Goal: Task Accomplishment & Management: Manage account settings

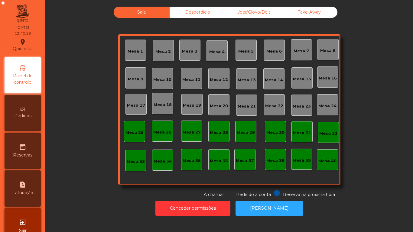
click at [190, 77] on div "Mesa 11" at bounding box center [191, 80] width 18 height 6
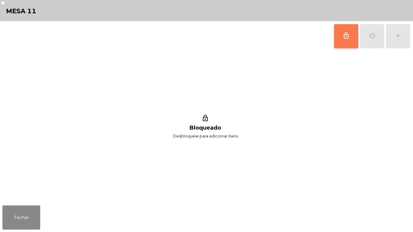
click at [341, 38] on button "lock_outline" at bounding box center [346, 36] width 24 height 24
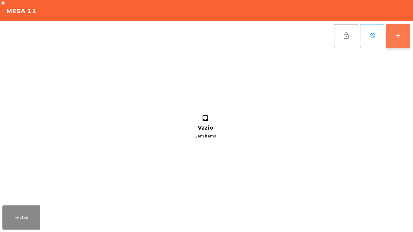
click at [396, 37] on div "add" at bounding box center [397, 35] width 7 height 7
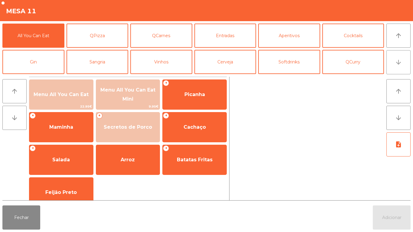
click at [399, 67] on button "arrow_downward" at bounding box center [398, 62] width 24 height 24
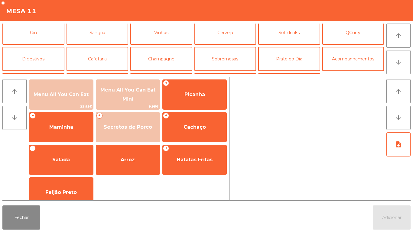
scroll to position [53, 0]
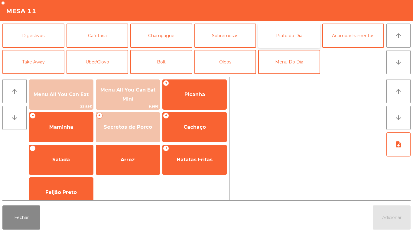
click at [295, 35] on button "Prato do Dia" at bounding box center [289, 36] width 62 height 24
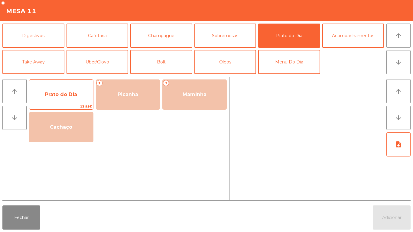
click at [65, 93] on span "Prato do Dia" at bounding box center [61, 95] width 32 height 6
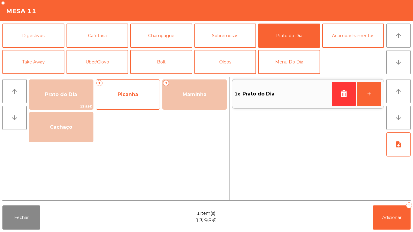
click at [132, 93] on span "Picanha" at bounding box center [128, 95] width 21 height 6
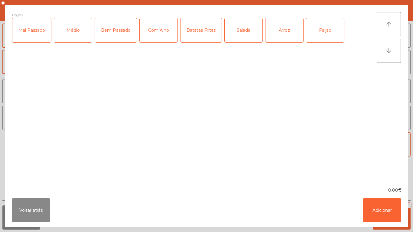
click at [76, 33] on div "Médio" at bounding box center [73, 30] width 38 height 24
click at [124, 31] on div "Bem Passado" at bounding box center [116, 30] width 42 height 24
click at [162, 32] on div "Com Alho" at bounding box center [159, 30] width 38 height 24
click at [202, 31] on div "Batatas Fritas" at bounding box center [200, 30] width 41 height 24
click at [248, 32] on div "Salada" at bounding box center [244, 30] width 38 height 24
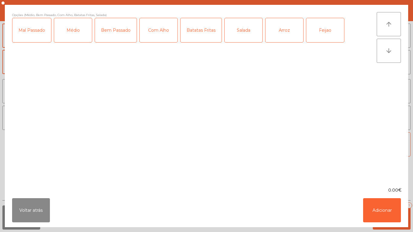
click at [240, 36] on div "Salada" at bounding box center [244, 30] width 38 height 24
click at [284, 33] on div "Arroz" at bounding box center [284, 30] width 38 height 24
click at [324, 35] on div "Feijao" at bounding box center [325, 30] width 38 height 24
click at [380, 202] on button "Adicionar" at bounding box center [382, 210] width 38 height 24
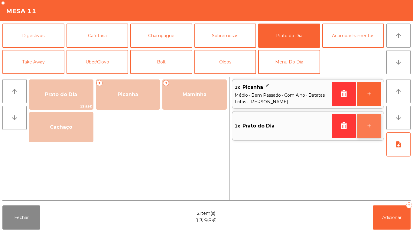
click at [365, 128] on button "+" at bounding box center [369, 126] width 24 height 24
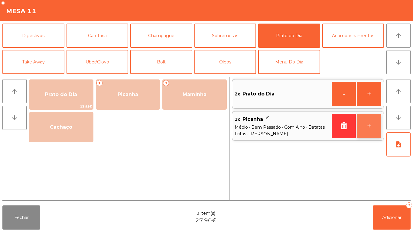
click at [365, 123] on button "+" at bounding box center [369, 126] width 24 height 24
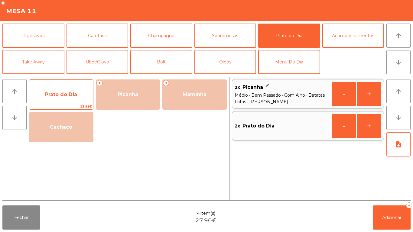
click at [57, 91] on span "Prato do Dia" at bounding box center [61, 94] width 64 height 16
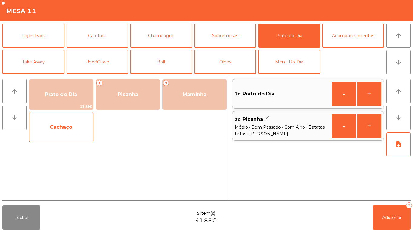
click at [63, 128] on span "Cachaço" at bounding box center [61, 127] width 22 height 6
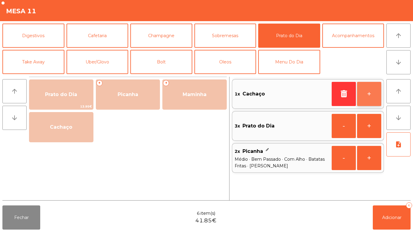
click at [367, 92] on button "+" at bounding box center [369, 94] width 24 height 24
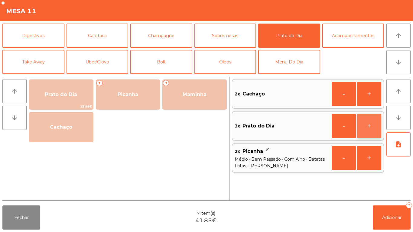
click at [367, 123] on button "+" at bounding box center [369, 126] width 24 height 24
click at [363, 127] on button "+" at bounding box center [369, 126] width 24 height 24
click at [341, 128] on button "-" at bounding box center [344, 126] width 24 height 24
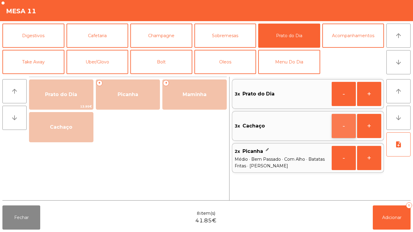
click at [341, 127] on button "-" at bounding box center [344, 126] width 24 height 24
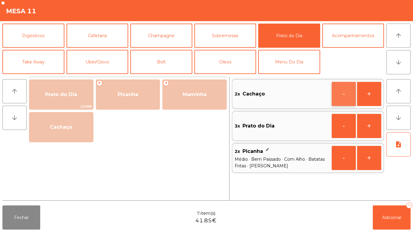
click at [337, 95] on button "-" at bounding box center [344, 94] width 24 height 24
click at [339, 94] on icon "button" at bounding box center [343, 93] width 9 height 7
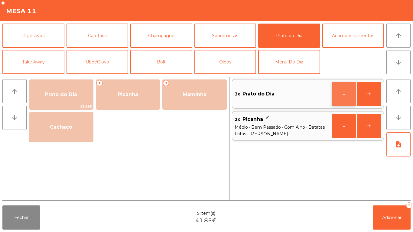
click at [339, 96] on button "-" at bounding box center [344, 94] width 24 height 24
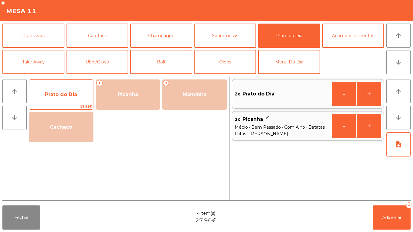
click at [57, 93] on span "Prato do Dia" at bounding box center [61, 95] width 32 height 6
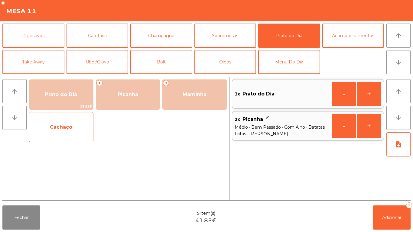
click at [66, 129] on span "Cachaço" at bounding box center [61, 127] width 22 height 6
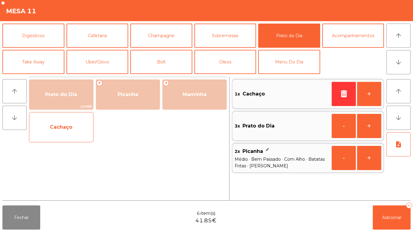
click at [70, 120] on span "Cachaço" at bounding box center [61, 127] width 64 height 16
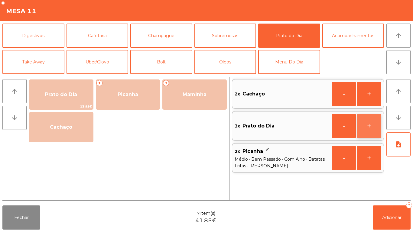
click at [364, 127] on button "+" at bounding box center [369, 126] width 24 height 24
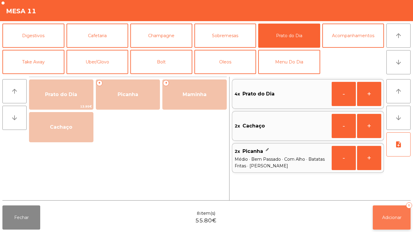
click at [386, 212] on button "Adicionar 8" at bounding box center [392, 218] width 38 height 24
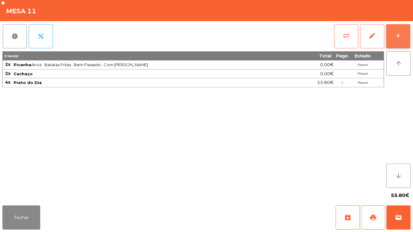
click at [395, 37] on div "add" at bounding box center [397, 35] width 7 height 7
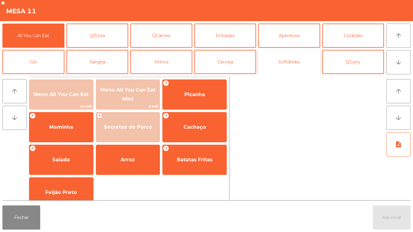
click at [289, 64] on button "Softdrinks" at bounding box center [289, 62] width 62 height 24
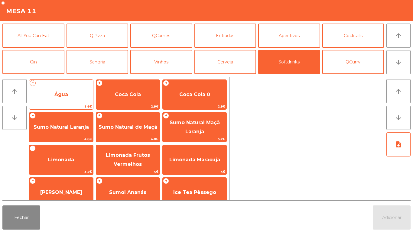
click at [67, 94] on span "Água" at bounding box center [61, 95] width 14 height 6
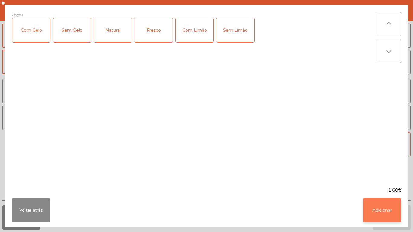
click at [372, 209] on button "Adicionar" at bounding box center [382, 210] width 38 height 24
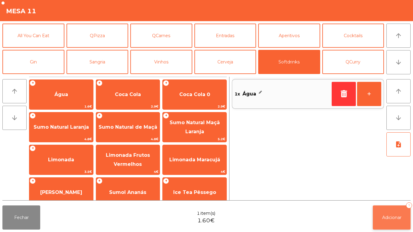
click at [388, 213] on button "Adicionar 1" at bounding box center [392, 218] width 38 height 24
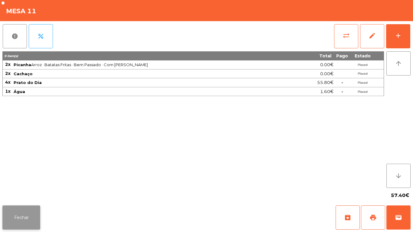
click at [24, 218] on button "Fechar" at bounding box center [21, 218] width 38 height 24
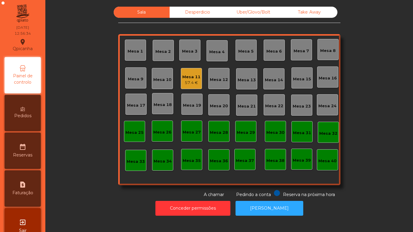
click at [166, 48] on div "Mesa 2" at bounding box center [162, 50] width 15 height 8
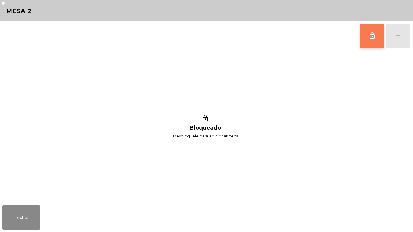
click at [367, 37] on button "lock_outline" at bounding box center [372, 36] width 24 height 24
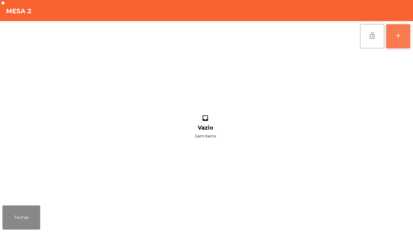
click at [398, 31] on button "add" at bounding box center [398, 36] width 24 height 24
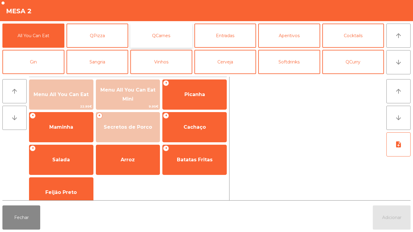
click at [157, 39] on button "QCarnes" at bounding box center [161, 36] width 62 height 24
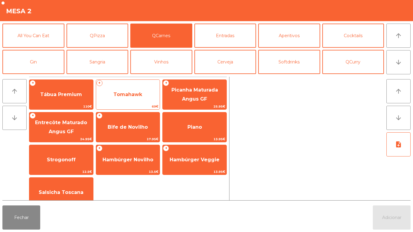
click at [132, 93] on span "Tomahawk" at bounding box center [127, 95] width 29 height 6
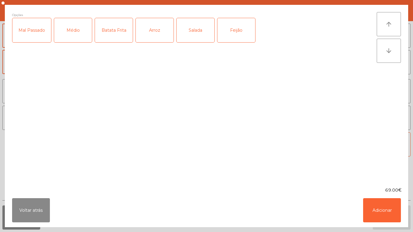
click at [120, 34] on div "Batata Frita" at bounding box center [114, 30] width 38 height 24
click at [158, 32] on div "Arroz" at bounding box center [155, 30] width 38 height 24
click at [380, 206] on button "Adicionar" at bounding box center [382, 210] width 38 height 24
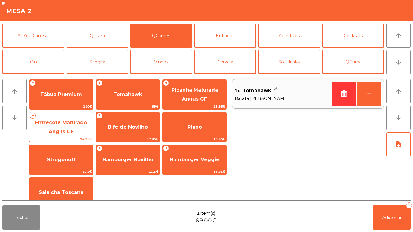
click at [69, 125] on span "Entrecôte Maturado Angus GF" at bounding box center [61, 127] width 52 height 15
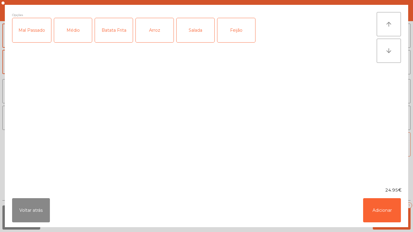
click at [77, 31] on div "Médio" at bounding box center [73, 30] width 38 height 24
click at [197, 35] on div "Salada" at bounding box center [196, 30] width 38 height 24
click at [238, 31] on div "Feijão" at bounding box center [236, 30] width 38 height 24
click at [382, 206] on button "Adicionar" at bounding box center [382, 210] width 38 height 24
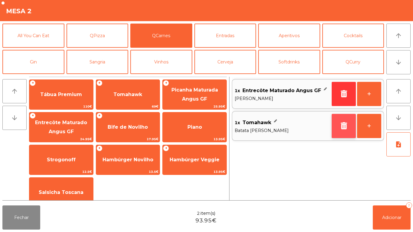
click at [340, 126] on icon "button" at bounding box center [343, 125] width 9 height 7
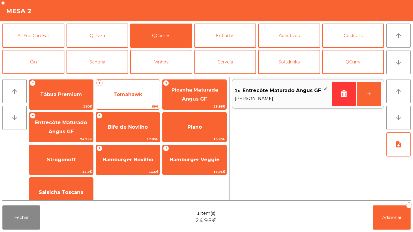
click at [133, 93] on span "Tomahawk" at bounding box center [127, 95] width 29 height 6
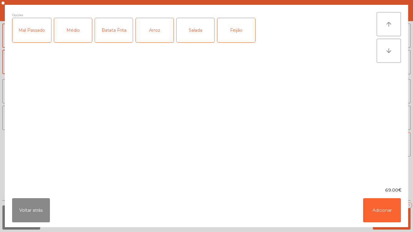
click at [73, 35] on div "Médio" at bounding box center [73, 30] width 38 height 24
click at [121, 28] on div "Batata Frita" at bounding box center [114, 30] width 38 height 24
click at [157, 32] on div "Arroz" at bounding box center [155, 30] width 38 height 24
click at [380, 211] on button "Adicionar" at bounding box center [382, 210] width 38 height 24
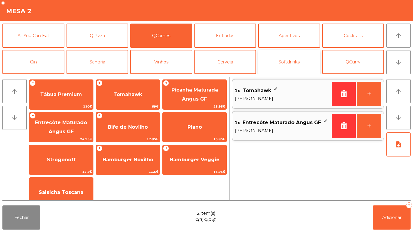
click at [294, 61] on button "Softdrinks" at bounding box center [289, 62] width 62 height 24
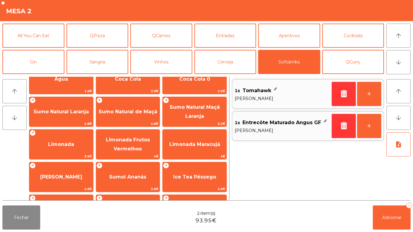
scroll to position [24, 0]
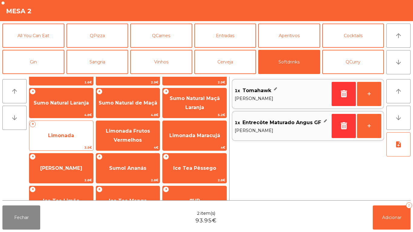
click at [70, 133] on span "Limonada" at bounding box center [61, 136] width 26 height 6
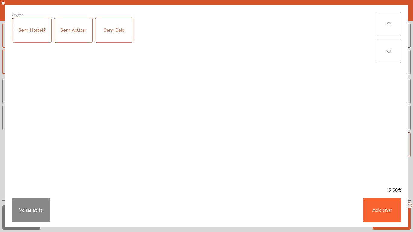
click at [73, 33] on div "Sem Açúcar" at bounding box center [73, 30] width 38 height 24
click at [376, 207] on button "Adicionar" at bounding box center [382, 210] width 38 height 24
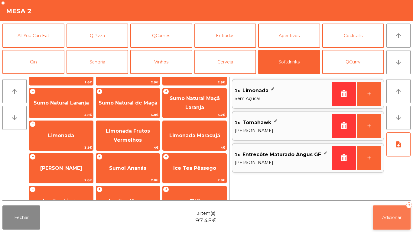
click at [395, 216] on span "Adicionar" at bounding box center [391, 217] width 19 height 5
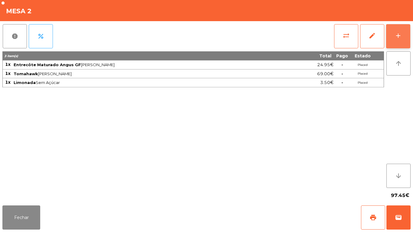
click at [396, 38] on div "add" at bounding box center [397, 35] width 7 height 7
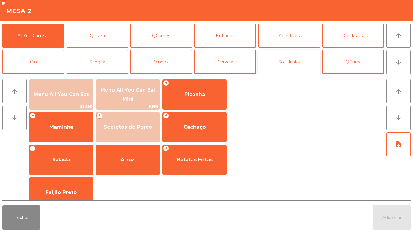
click at [287, 63] on button "Softdrinks" at bounding box center [289, 62] width 62 height 24
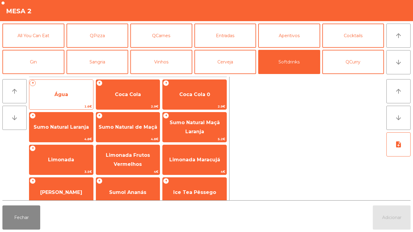
click at [64, 94] on span "Água" at bounding box center [61, 95] width 14 height 6
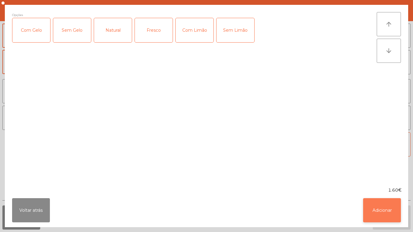
click at [374, 211] on button "Adicionar" at bounding box center [382, 210] width 38 height 24
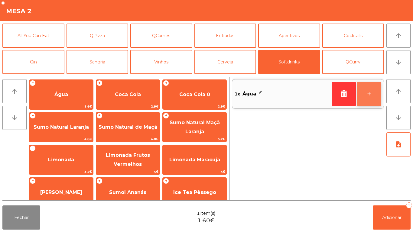
click at [367, 94] on button "+" at bounding box center [369, 94] width 24 height 24
click at [369, 93] on button "+" at bounding box center [369, 94] width 24 height 24
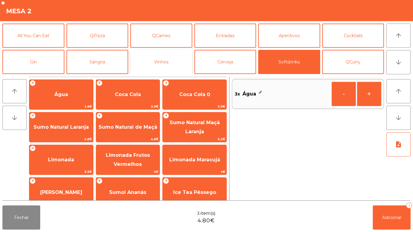
click at [169, 62] on button "Vinhos" at bounding box center [161, 62] width 62 height 24
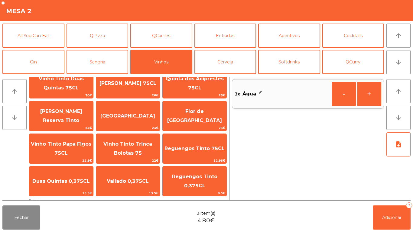
scroll to position [23, 0]
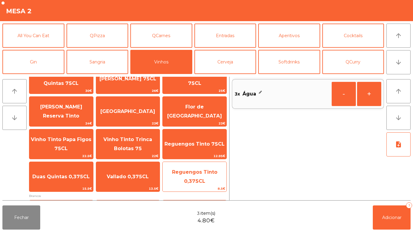
click at [199, 172] on span "Reguengos Tinto 0,375CL" at bounding box center [194, 176] width 45 height 15
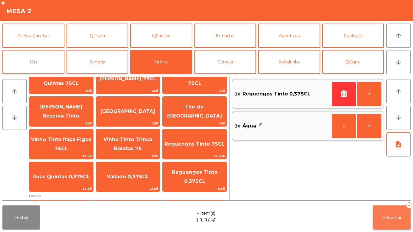
click at [385, 215] on span "Adicionar" at bounding box center [391, 217] width 19 height 5
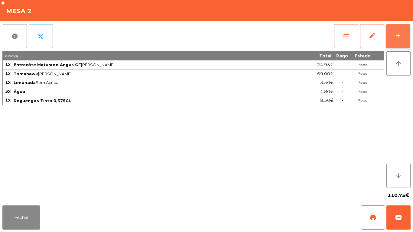
click at [398, 35] on div "add" at bounding box center [397, 35] width 7 height 7
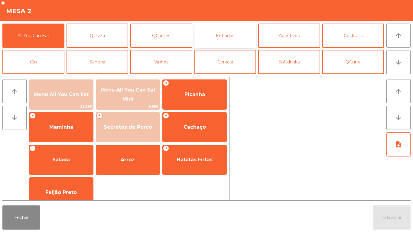
click at [232, 34] on button "Entradas" at bounding box center [225, 36] width 62 height 24
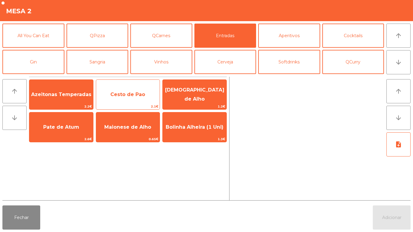
click at [124, 95] on span "Cesto de Pao" at bounding box center [127, 95] width 35 height 6
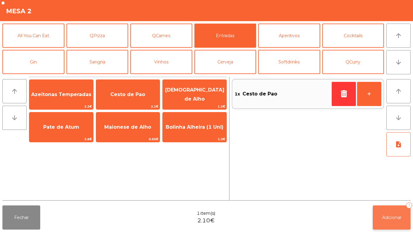
click at [387, 217] on span "Adicionar" at bounding box center [391, 217] width 19 height 5
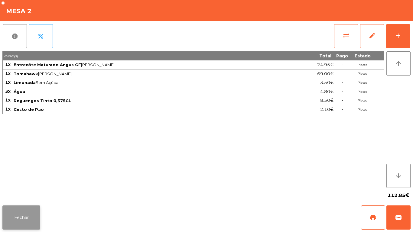
click at [23, 218] on button "Fechar" at bounding box center [21, 218] width 38 height 24
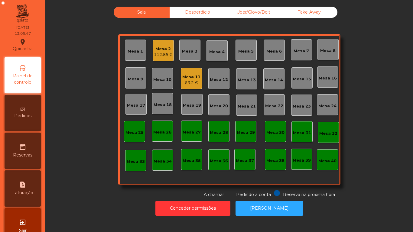
click at [187, 77] on div "Mesa 11" at bounding box center [191, 77] width 18 height 6
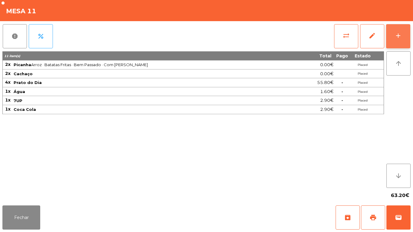
click at [397, 35] on div "add" at bounding box center [397, 35] width 7 height 7
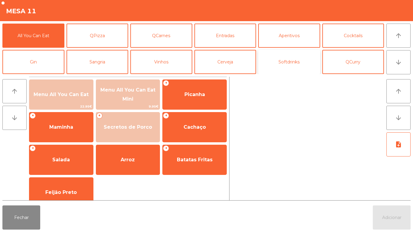
click at [284, 62] on button "Softdrinks" at bounding box center [289, 62] width 62 height 24
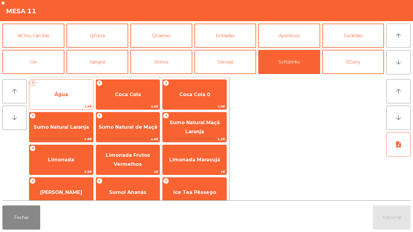
click at [67, 92] on span "Água" at bounding box center [61, 95] width 14 height 6
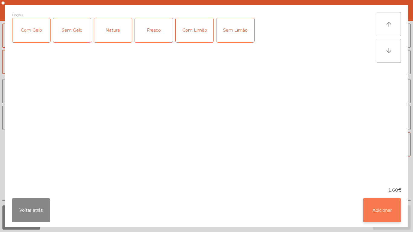
click at [381, 211] on button "Adicionar" at bounding box center [382, 210] width 38 height 24
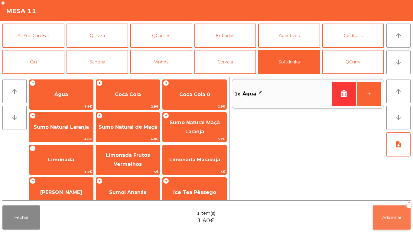
click at [394, 215] on span "Adicionar" at bounding box center [391, 217] width 19 height 5
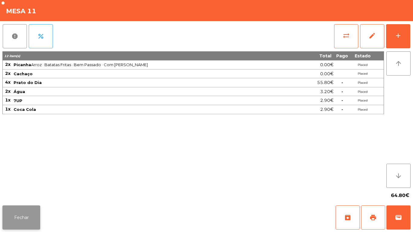
click at [20, 217] on button "Fechar" at bounding box center [21, 218] width 38 height 24
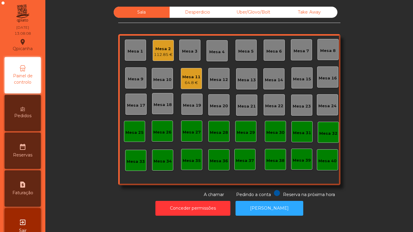
click at [165, 49] on div "Mesa 2" at bounding box center [163, 49] width 19 height 6
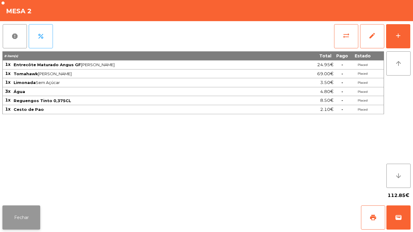
click at [21, 217] on button "Fechar" at bounding box center [21, 218] width 38 height 24
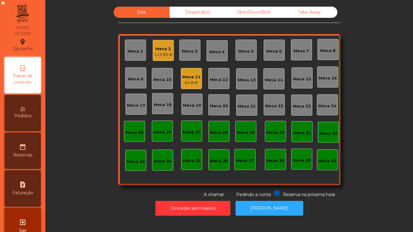
click at [130, 53] on div "Mesa 1" at bounding box center [135, 51] width 15 height 6
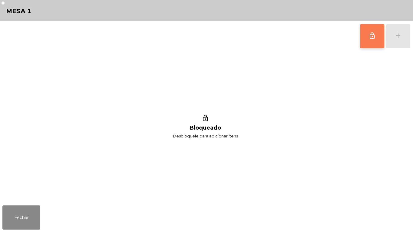
click at [371, 38] on span "lock_outline" at bounding box center [371, 35] width 7 height 7
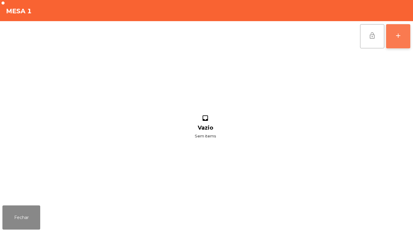
click at [393, 34] on button "add" at bounding box center [398, 36] width 24 height 24
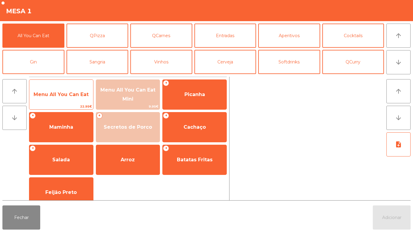
click at [64, 99] on span "Menu All You Can Eat" at bounding box center [61, 94] width 64 height 16
click at [61, 96] on span "Menu All You Can Eat" at bounding box center [61, 95] width 55 height 6
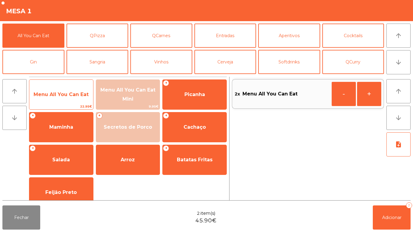
click at [59, 94] on span "Menu All You Can Eat" at bounding box center [61, 95] width 55 height 6
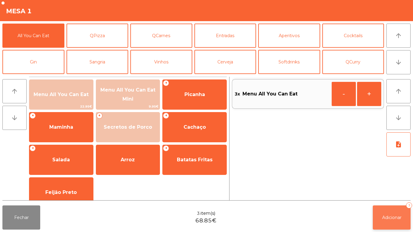
click at [388, 216] on span "Adicionar" at bounding box center [391, 217] width 19 height 5
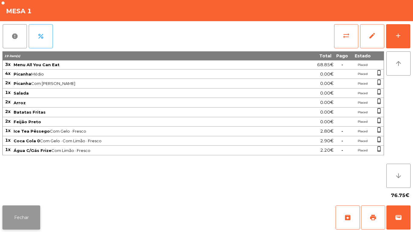
click at [35, 207] on button "Fechar" at bounding box center [21, 218] width 38 height 24
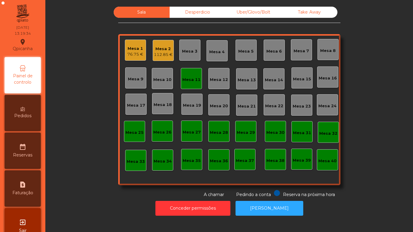
click at [158, 54] on div "112.85 €" at bounding box center [163, 55] width 19 height 6
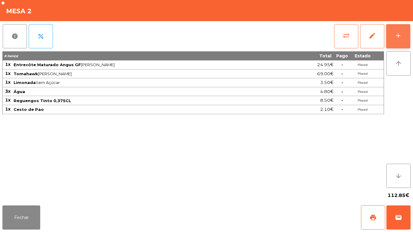
click at [394, 31] on button "add" at bounding box center [398, 36] width 24 height 24
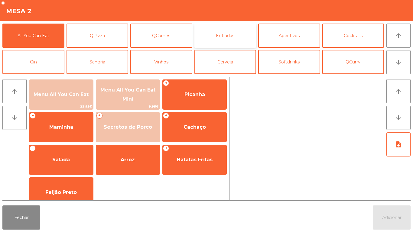
click at [222, 39] on button "Entradas" at bounding box center [225, 36] width 62 height 24
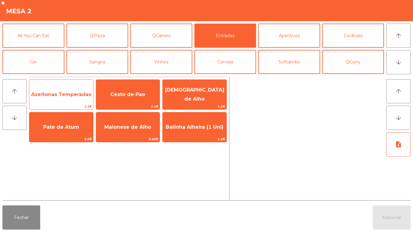
click at [66, 100] on span "Azeitonas Temperadas" at bounding box center [61, 94] width 64 height 16
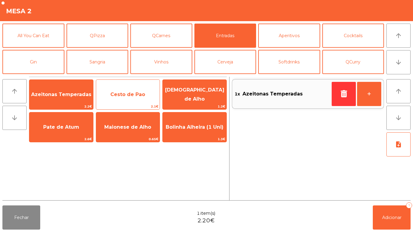
click at [122, 92] on span "Cesto de Pao" at bounding box center [127, 95] width 35 height 6
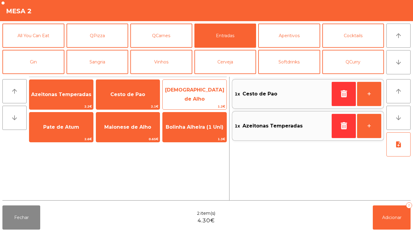
click at [186, 97] on span "[DEMOGRAPHIC_DATA] de Alho" at bounding box center [194, 94] width 59 height 15
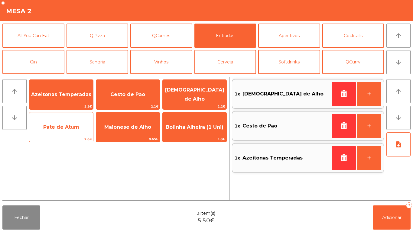
click at [72, 133] on span "Pate de Atum" at bounding box center [61, 127] width 64 height 16
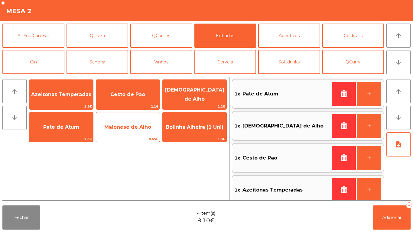
click at [127, 132] on span "Maionese de Alho" at bounding box center [128, 127] width 64 height 16
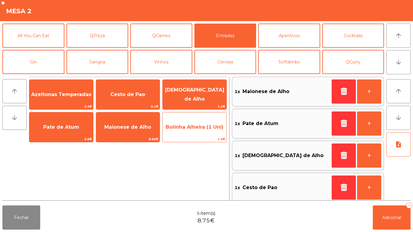
click at [195, 130] on span "Bolinha Alheira (1 Uni)" at bounding box center [195, 127] width 64 height 16
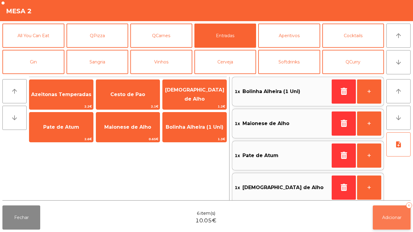
click at [395, 216] on span "Adicionar" at bounding box center [391, 217] width 19 height 5
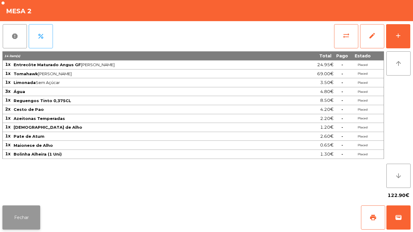
click at [22, 217] on button "Fechar" at bounding box center [21, 218] width 38 height 24
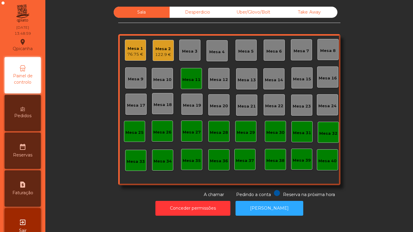
click at [160, 104] on div "Mesa 18" at bounding box center [163, 105] width 18 height 6
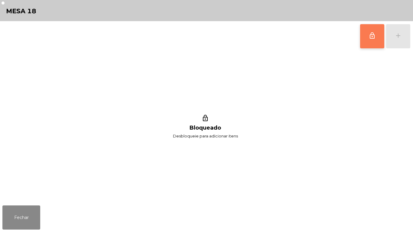
click at [362, 36] on button "lock_outline" at bounding box center [372, 36] width 24 height 24
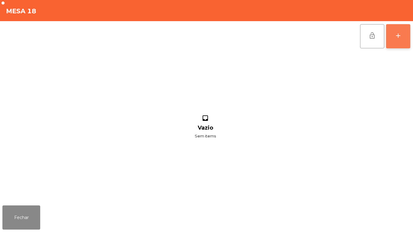
click at [398, 36] on div "add" at bounding box center [397, 35] width 7 height 7
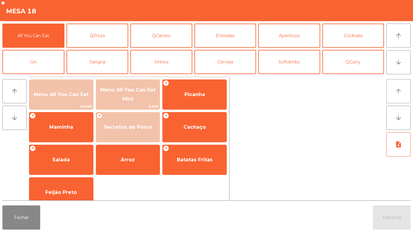
click at [398, 94] on icon "arrow_upward" at bounding box center [398, 91] width 7 height 7
click at [397, 60] on icon "arrow_downward" at bounding box center [398, 62] width 7 height 7
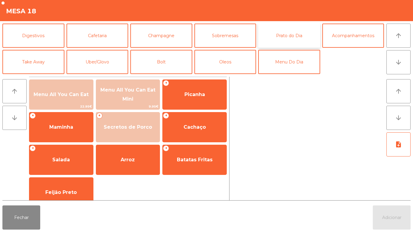
click at [290, 36] on button "Prato do Dia" at bounding box center [289, 36] width 62 height 24
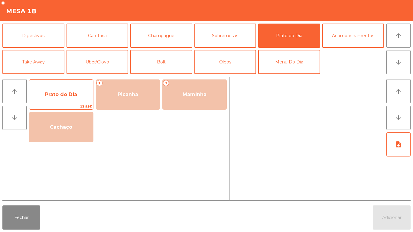
click at [64, 95] on span "Prato do Dia" at bounding box center [61, 95] width 32 height 6
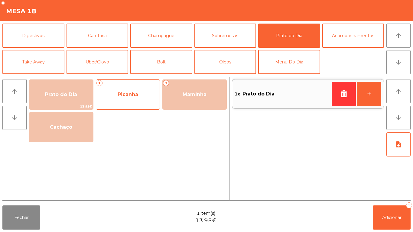
click at [134, 93] on span "Picanha" at bounding box center [128, 95] width 21 height 6
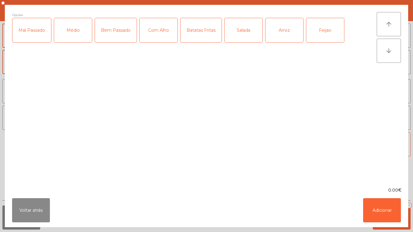
click at [80, 28] on div "Médio" at bounding box center [73, 30] width 38 height 24
click at [163, 34] on div "Com Alho" at bounding box center [159, 30] width 38 height 24
click at [207, 32] on div "Batatas Fritas" at bounding box center [200, 30] width 41 height 24
click at [284, 31] on div "Arroz" at bounding box center [284, 30] width 38 height 24
click at [324, 30] on div "Feijao" at bounding box center [325, 30] width 38 height 24
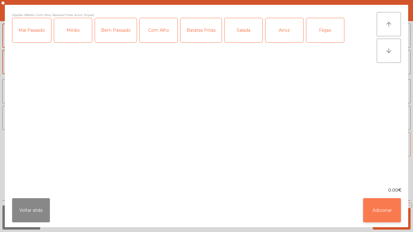
click at [381, 207] on button "Adicionar" at bounding box center [382, 210] width 38 height 24
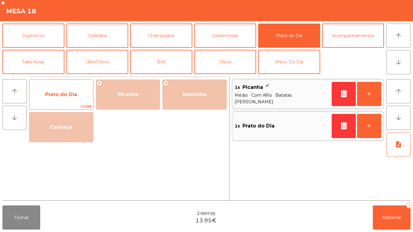
click at [66, 96] on span "Prato do Dia" at bounding box center [61, 95] width 32 height 6
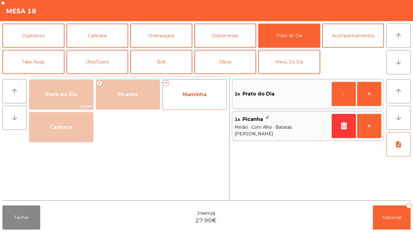
click at [198, 95] on span "Maminha" at bounding box center [195, 95] width 24 height 6
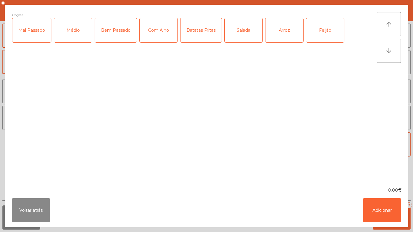
click at [120, 38] on div "Bem Passado" at bounding box center [116, 30] width 42 height 24
click at [164, 31] on div "Com Alho" at bounding box center [159, 30] width 38 height 24
click at [206, 32] on div "Batatas Fritas" at bounding box center [200, 30] width 41 height 24
click at [242, 31] on div "Salada" at bounding box center [244, 30] width 38 height 24
click at [382, 207] on button "Adicionar" at bounding box center [382, 210] width 38 height 24
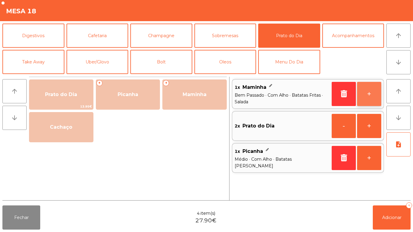
click at [367, 91] on button "+" at bounding box center [369, 94] width 24 height 24
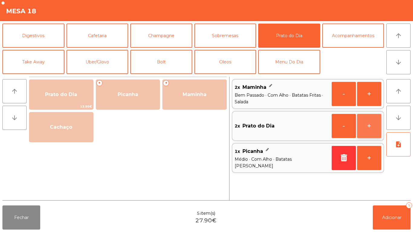
click at [370, 126] on button "+" at bounding box center [369, 126] width 24 height 24
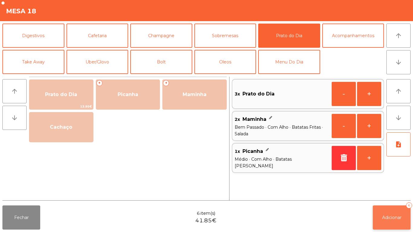
click at [389, 212] on button "Adicionar 6" at bounding box center [392, 218] width 38 height 24
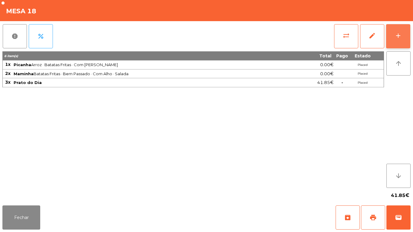
click at [393, 40] on button "add" at bounding box center [398, 36] width 24 height 24
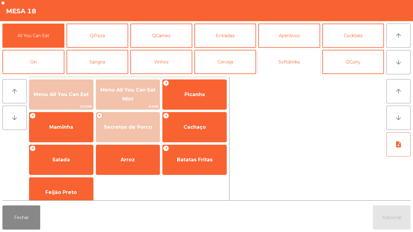
click at [288, 65] on button "Softdrinks" at bounding box center [289, 62] width 62 height 24
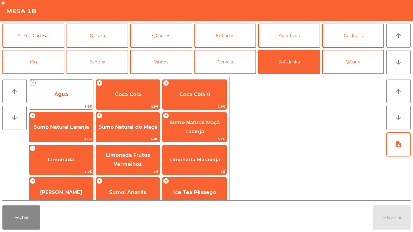
click at [67, 90] on span "Água" at bounding box center [61, 94] width 64 height 16
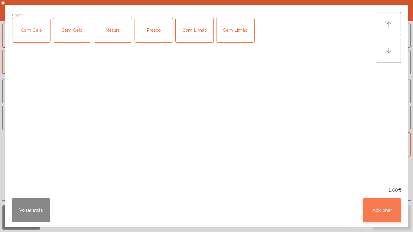
click at [375, 204] on button "Adicionar" at bounding box center [382, 210] width 38 height 24
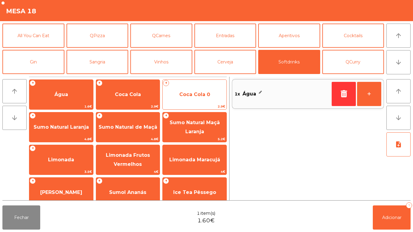
click at [191, 92] on span "Coca Cola 0" at bounding box center [194, 95] width 31 height 6
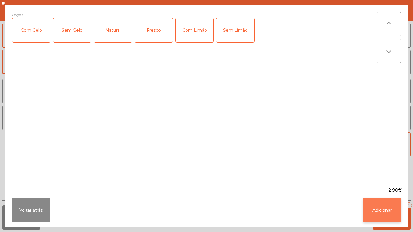
click at [372, 206] on button "Adicionar" at bounding box center [382, 210] width 38 height 24
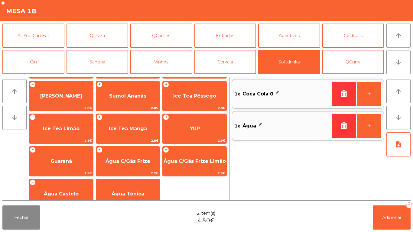
scroll to position [108, 0]
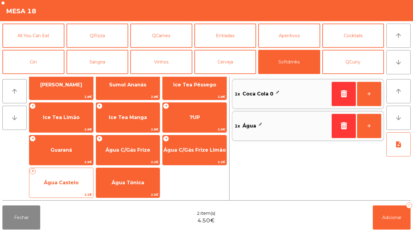
click at [69, 181] on span "Água Castelo" at bounding box center [61, 183] width 35 height 6
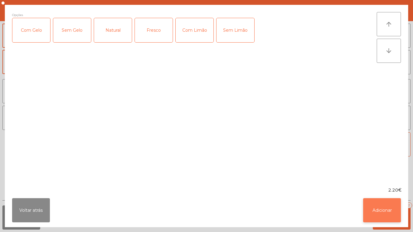
click at [378, 204] on button "Adicionar" at bounding box center [382, 210] width 38 height 24
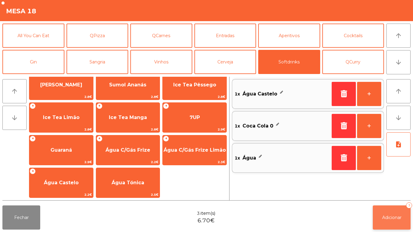
click at [390, 213] on button "Adicionar 3" at bounding box center [392, 218] width 38 height 24
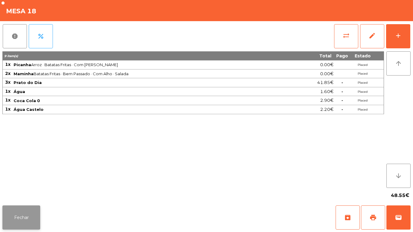
click at [17, 215] on button "Fechar" at bounding box center [21, 218] width 38 height 24
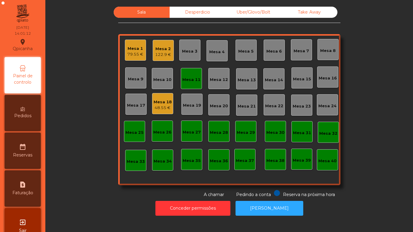
click at [134, 82] on div "Mesa 9" at bounding box center [135, 79] width 15 height 6
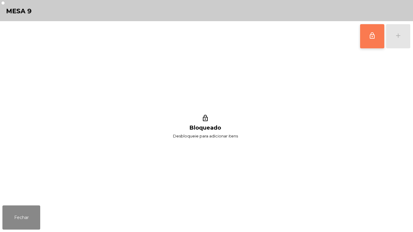
click at [364, 37] on button "lock_outline" at bounding box center [372, 36] width 24 height 24
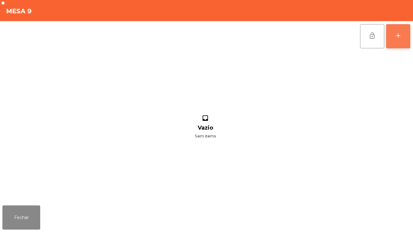
click at [406, 34] on button "add" at bounding box center [398, 36] width 24 height 24
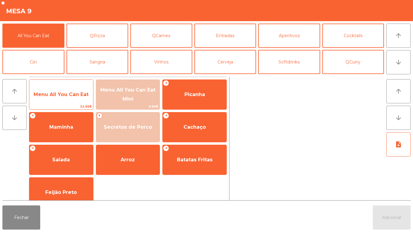
click at [65, 97] on span "Menu All You Can Eat" at bounding box center [61, 95] width 55 height 6
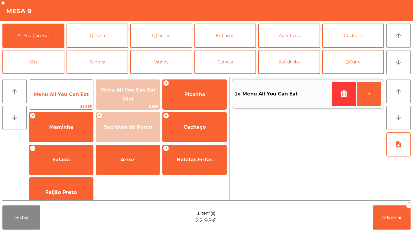
click at [61, 98] on span "Menu All You Can Eat" at bounding box center [61, 94] width 64 height 16
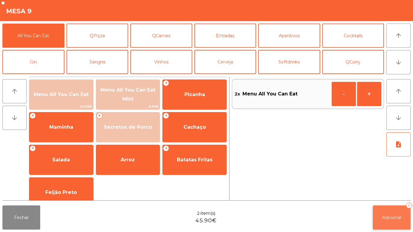
click at [387, 211] on button "Adicionar 2" at bounding box center [392, 218] width 38 height 24
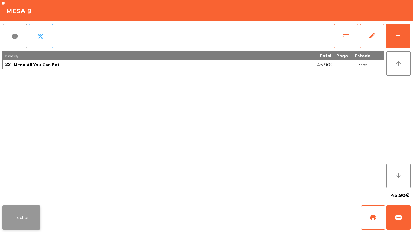
click at [32, 216] on button "Fechar" at bounding box center [21, 218] width 38 height 24
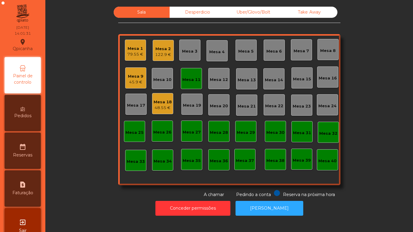
click at [160, 50] on div "Mesa 2" at bounding box center [163, 49] width 16 height 6
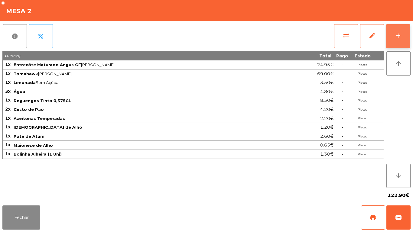
click at [394, 37] on button "add" at bounding box center [398, 36] width 24 height 24
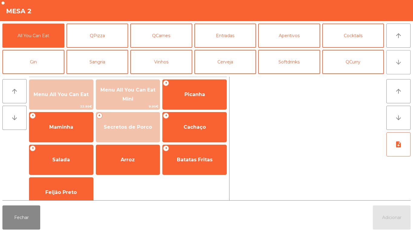
click at [394, 63] on button "arrow_downward" at bounding box center [398, 62] width 24 height 24
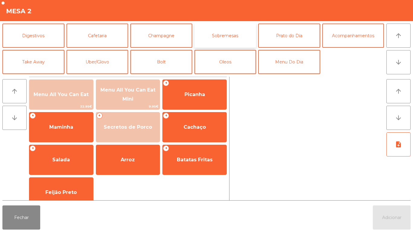
click at [224, 36] on button "Sobremesas" at bounding box center [225, 36] width 62 height 24
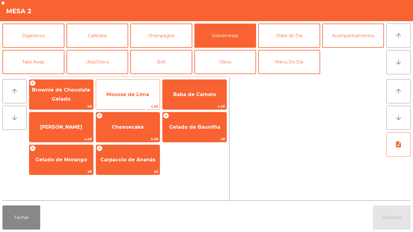
click at [126, 94] on span "Mousse de Lima" at bounding box center [127, 95] width 43 height 6
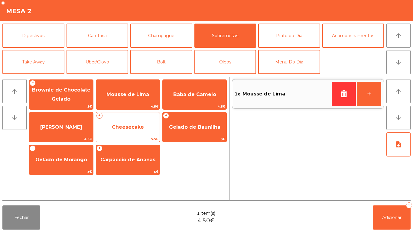
click at [128, 129] on span "Cheesecake" at bounding box center [128, 127] width 32 height 6
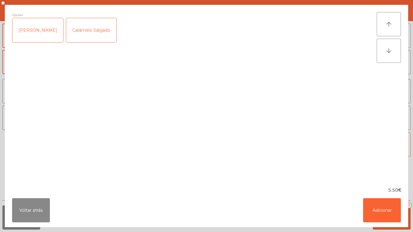
click at [42, 32] on div "[PERSON_NAME]" at bounding box center [37, 30] width 51 height 24
click at [377, 203] on button "Adicionar" at bounding box center [382, 210] width 38 height 24
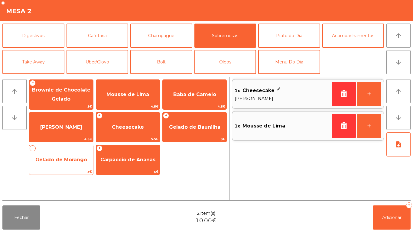
click at [70, 158] on span "Gelado de Morango" at bounding box center [61, 160] width 52 height 6
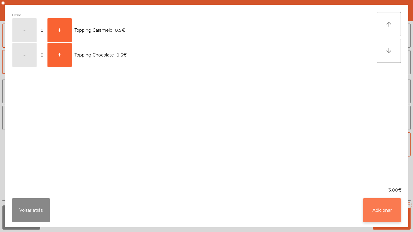
click at [373, 206] on button "Adicionar" at bounding box center [382, 210] width 38 height 24
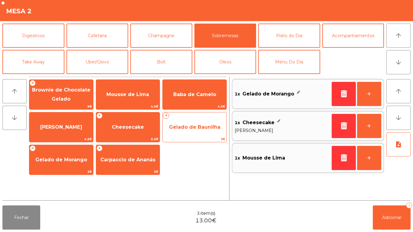
click at [195, 126] on span "Gelado de Baunilha" at bounding box center [194, 127] width 51 height 6
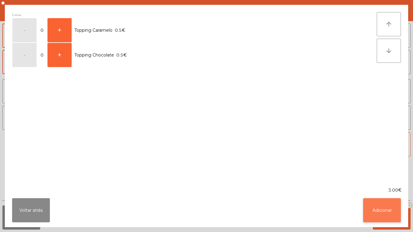
click at [380, 206] on button "Adicionar" at bounding box center [382, 210] width 38 height 24
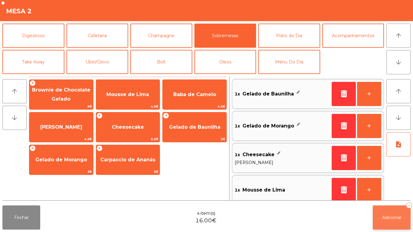
click at [389, 213] on button "Adicionar 4" at bounding box center [392, 218] width 38 height 24
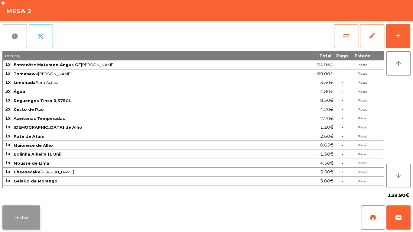
click at [26, 215] on button "Fechar" at bounding box center [21, 218] width 38 height 24
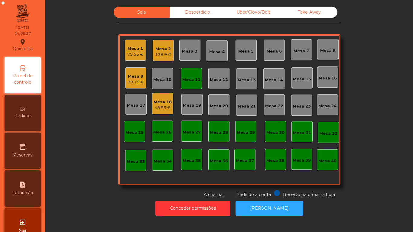
click at [133, 79] on div "Mesa 9" at bounding box center [136, 76] width 16 height 6
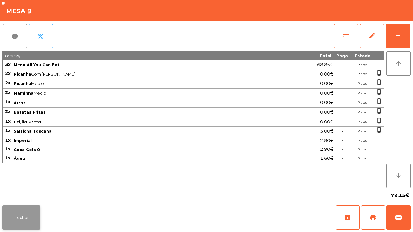
click at [24, 206] on button "Fechar" at bounding box center [21, 218] width 38 height 24
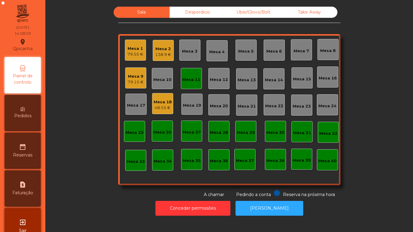
click at [190, 71] on div "Mesa 11" at bounding box center [191, 78] width 21 height 21
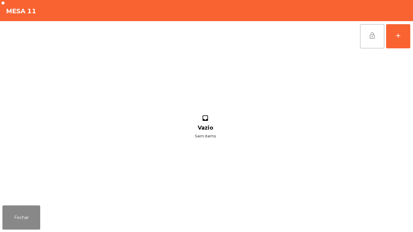
click at [371, 33] on span "lock_open" at bounding box center [371, 35] width 7 height 7
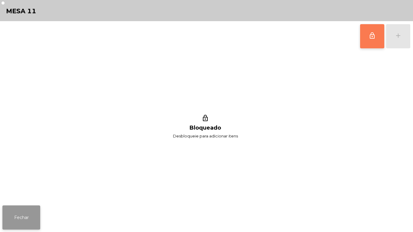
click at [22, 217] on button "Fechar" at bounding box center [21, 218] width 38 height 24
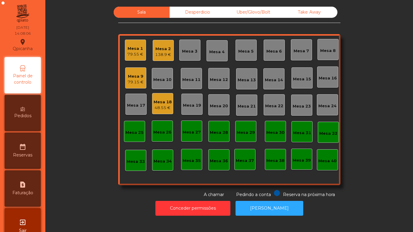
click at [164, 52] on div "138.9 €" at bounding box center [163, 55] width 16 height 6
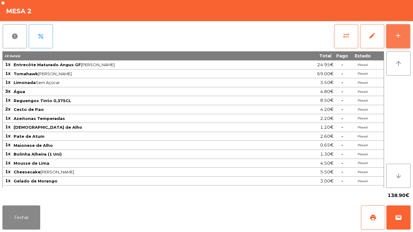
click at [397, 38] on div "add" at bounding box center [397, 35] width 7 height 7
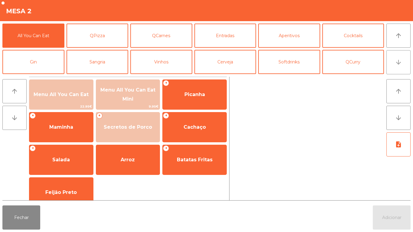
click at [398, 64] on icon "arrow_downward" at bounding box center [398, 62] width 7 height 7
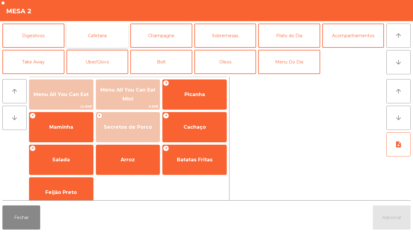
click at [107, 34] on button "Cafetaria" at bounding box center [98, 36] width 62 height 24
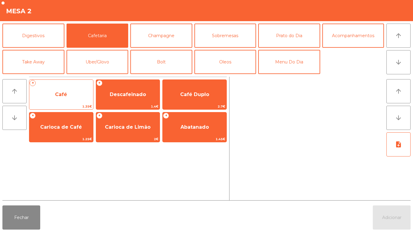
click at [70, 90] on span "Café" at bounding box center [61, 94] width 64 height 16
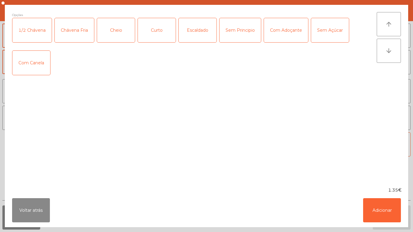
click at [158, 30] on div "Curto" at bounding box center [157, 30] width 38 height 24
click at [377, 204] on button "Adicionar" at bounding box center [382, 210] width 38 height 24
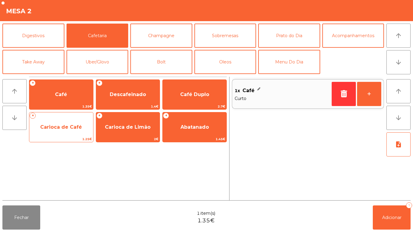
click at [57, 124] on span "Carioca de Café" at bounding box center [61, 127] width 64 height 16
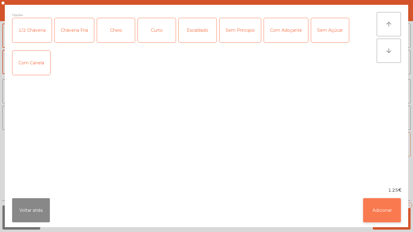
click at [381, 203] on button "Adicionar" at bounding box center [382, 210] width 38 height 24
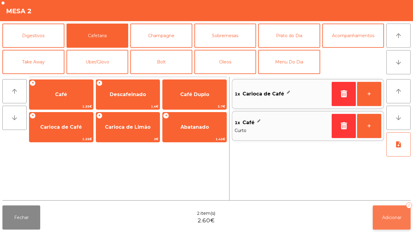
click at [390, 213] on button "Adicionar 2" at bounding box center [392, 218] width 38 height 24
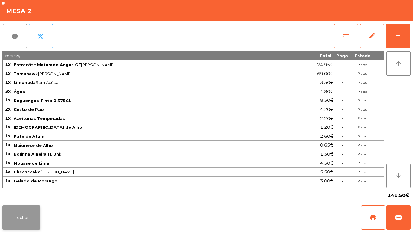
click at [18, 207] on button "Fechar" at bounding box center [21, 218] width 38 height 24
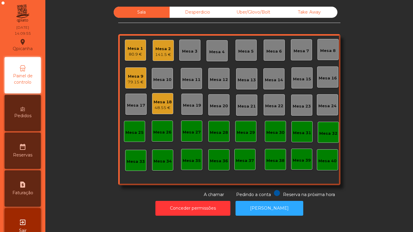
click at [138, 56] on div "80.9 €" at bounding box center [135, 54] width 15 height 6
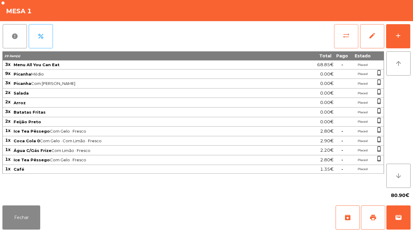
click at [343, 36] on span "sync_alt" at bounding box center [345, 35] width 7 height 7
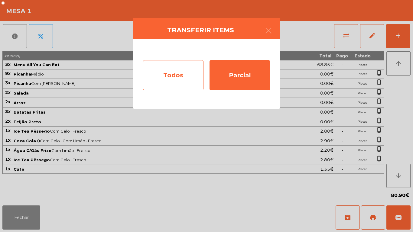
click at [164, 77] on div "Todos" at bounding box center [173, 75] width 60 height 30
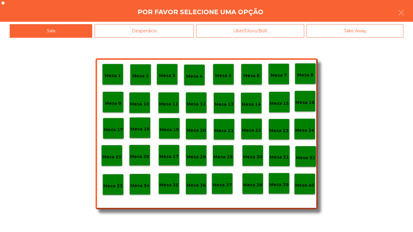
click at [304, 180] on div "Mesa 40" at bounding box center [304, 184] width 19 height 9
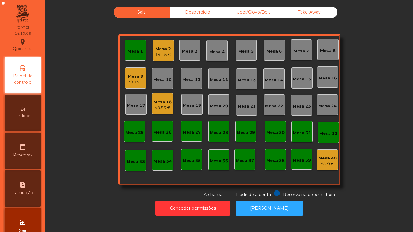
click at [135, 56] on div "Mesa 1" at bounding box center [135, 50] width 21 height 21
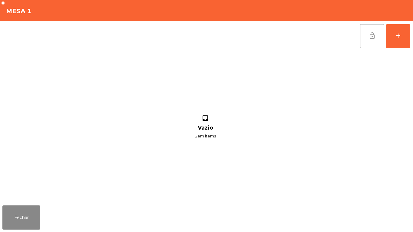
click at [369, 38] on span "lock_open" at bounding box center [371, 35] width 7 height 7
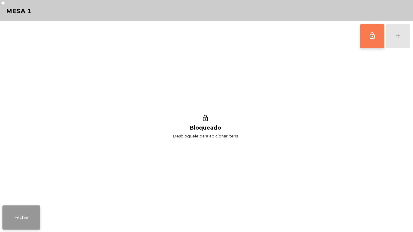
click at [32, 213] on button "Fechar" at bounding box center [21, 218] width 38 height 24
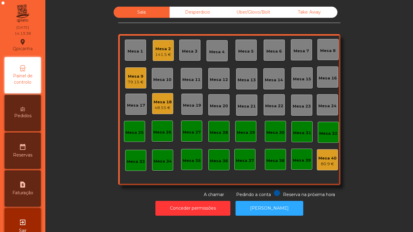
click at [134, 78] on div "Mesa 9" at bounding box center [136, 76] width 16 height 6
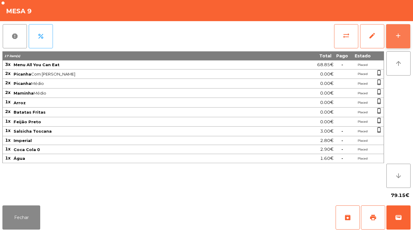
click at [394, 41] on button "add" at bounding box center [398, 36] width 24 height 24
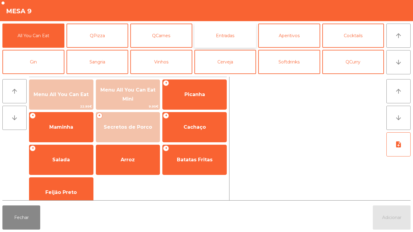
click at [229, 34] on button "Entradas" at bounding box center [225, 36] width 62 height 24
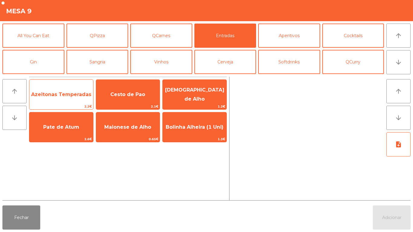
click at [63, 93] on span "Azeitonas Temperadas" at bounding box center [61, 95] width 60 height 6
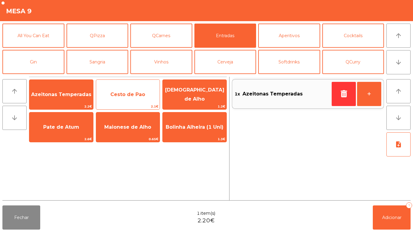
click at [129, 95] on span "Cesto de Pao" at bounding box center [127, 95] width 35 height 6
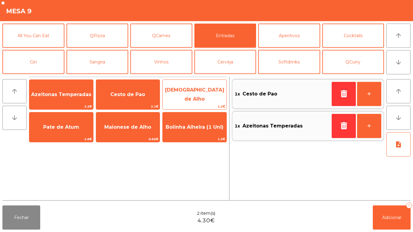
click at [191, 94] on span "[DEMOGRAPHIC_DATA] de Alho" at bounding box center [194, 94] width 59 height 15
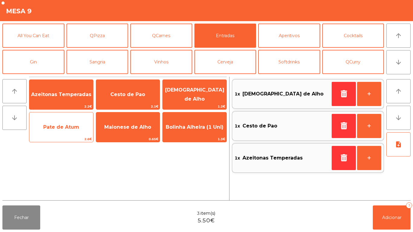
click at [74, 126] on span "Pate de Atum" at bounding box center [61, 127] width 36 height 6
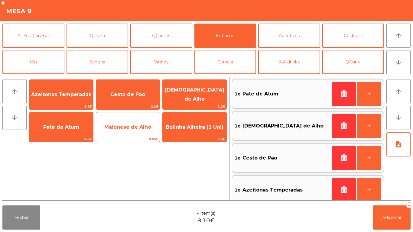
click at [126, 129] on span "Maionese de Alho" at bounding box center [127, 127] width 47 height 6
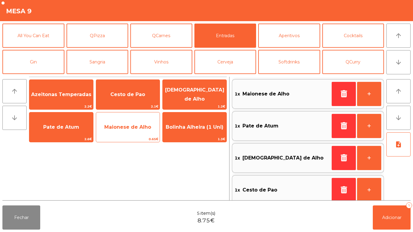
scroll to position [2, 0]
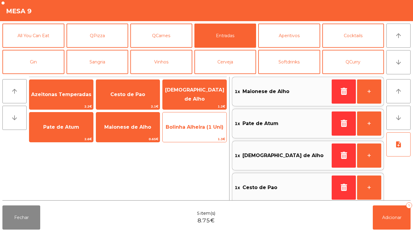
click at [190, 130] on span "Bolinha Alheira (1 Uni)" at bounding box center [195, 127] width 64 height 16
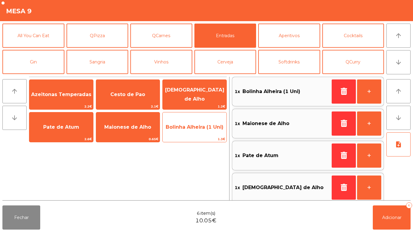
click at [192, 130] on span "Bolinha Alheira (1 Uni)" at bounding box center [195, 127] width 64 height 16
click at [187, 126] on span "Bolinha Alheira (1 Uni)" at bounding box center [195, 127] width 58 height 6
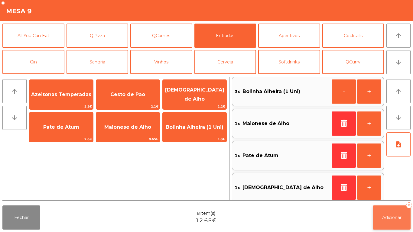
click at [389, 225] on button "Adicionar 8" at bounding box center [392, 218] width 38 height 24
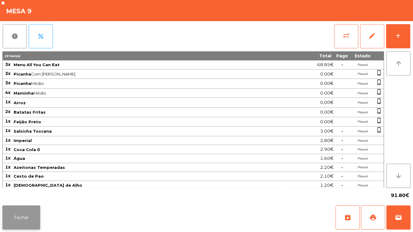
click at [14, 220] on button "Fechar" at bounding box center [21, 218] width 38 height 24
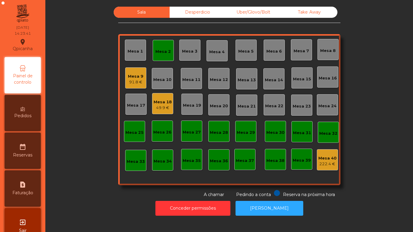
click at [162, 103] on div "Mesa 18" at bounding box center [163, 102] width 18 height 6
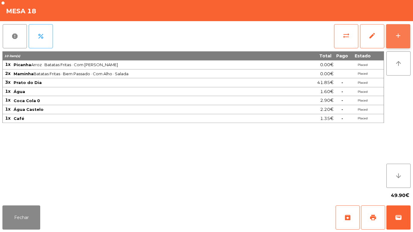
click at [397, 38] on div "add" at bounding box center [397, 35] width 7 height 7
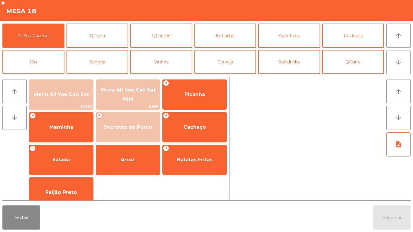
click at [397, 66] on button "arrow_downward" at bounding box center [398, 62] width 24 height 24
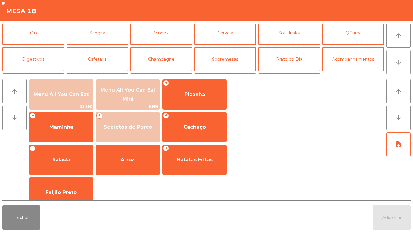
scroll to position [53, 0]
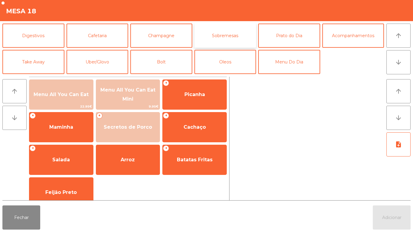
click at [228, 39] on button "Sobremesas" at bounding box center [225, 36] width 62 height 24
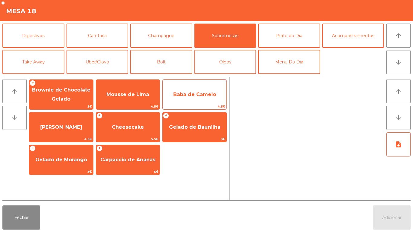
click at [196, 92] on span "Baba de Camelo" at bounding box center [194, 95] width 43 height 6
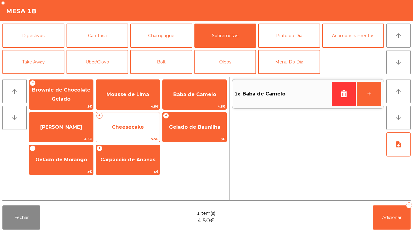
click at [136, 128] on span "Cheesecake" at bounding box center [128, 127] width 32 height 6
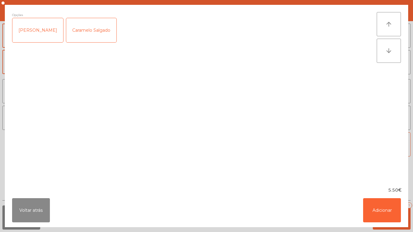
click at [99, 35] on div "Caramelo Salgado" at bounding box center [91, 30] width 50 height 24
click at [381, 208] on button "Adicionar" at bounding box center [382, 210] width 38 height 24
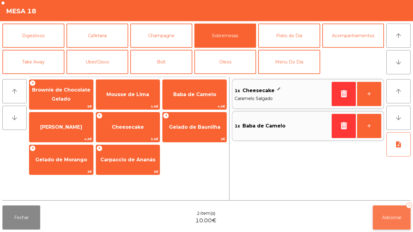
click at [386, 217] on span "Adicionar" at bounding box center [391, 217] width 19 height 5
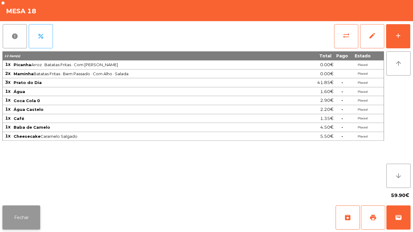
click at [30, 216] on button "Fechar" at bounding box center [21, 218] width 38 height 24
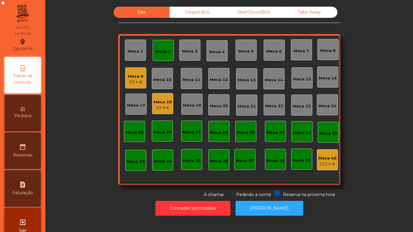
click at [160, 52] on div "Mesa 2" at bounding box center [162, 52] width 15 height 6
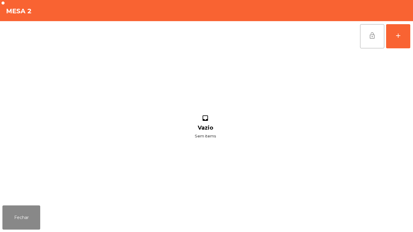
click at [371, 40] on button "lock_open" at bounding box center [372, 36] width 24 height 24
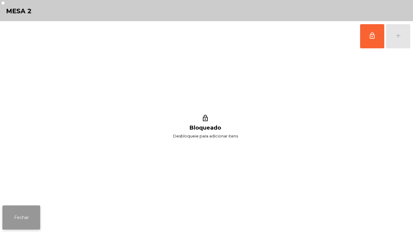
click at [26, 219] on button "Fechar" at bounding box center [21, 218] width 38 height 24
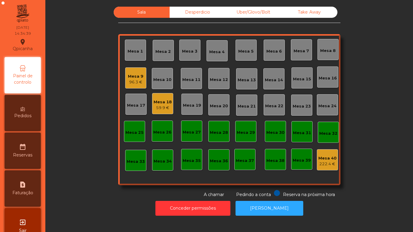
click at [183, 56] on div "Mesa 3" at bounding box center [189, 50] width 21 height 21
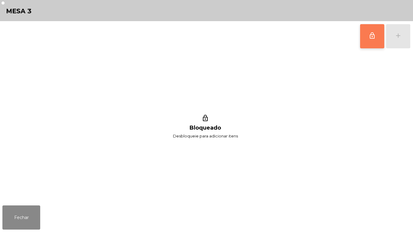
click at [364, 37] on button "lock_outline" at bounding box center [372, 36] width 24 height 24
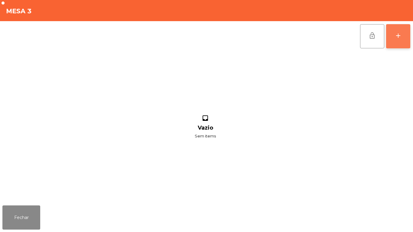
click at [398, 37] on div "add" at bounding box center [397, 35] width 7 height 7
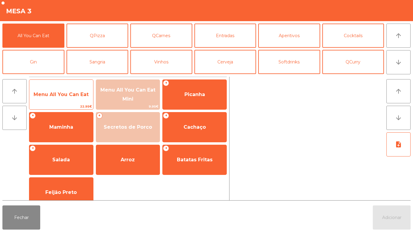
click at [70, 93] on span "Menu All You Can Eat" at bounding box center [61, 95] width 55 height 6
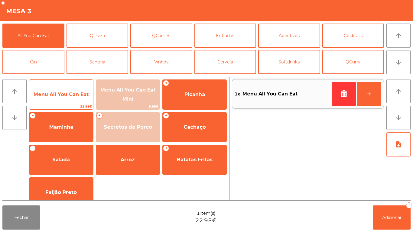
click at [61, 92] on span "Menu All You Can Eat" at bounding box center [61, 95] width 55 height 6
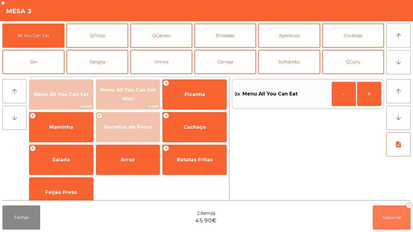
click at [391, 212] on button "Adicionar 2" at bounding box center [392, 218] width 38 height 24
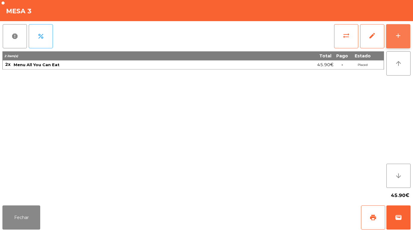
click at [395, 35] on div "add" at bounding box center [397, 35] width 7 height 7
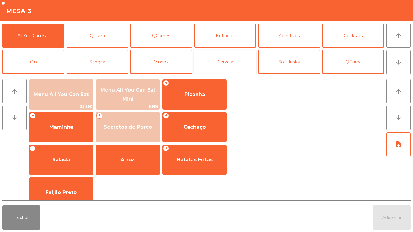
click at [233, 59] on button "Cerveja" at bounding box center [225, 62] width 62 height 24
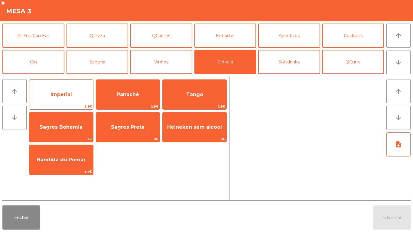
click at [61, 92] on span "Imperial" at bounding box center [60, 95] width 21 height 6
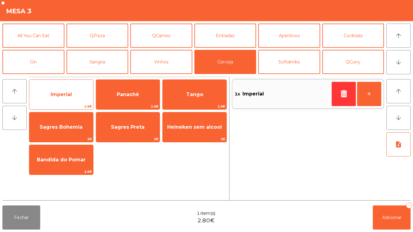
click at [64, 93] on span "Imperial" at bounding box center [60, 95] width 21 height 6
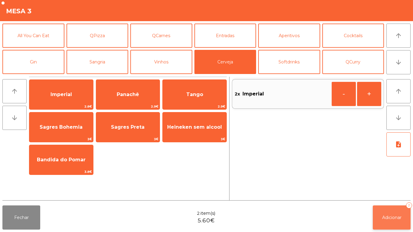
click at [392, 210] on button "Adicionar 2" at bounding box center [392, 218] width 38 height 24
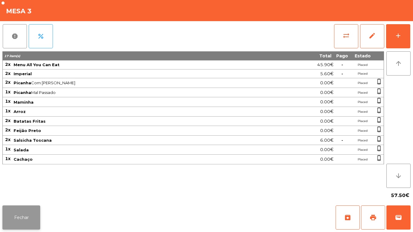
click at [24, 210] on button "Fechar" at bounding box center [21, 218] width 38 height 24
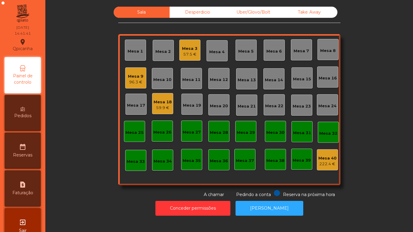
click at [136, 77] on div "Mesa 9" at bounding box center [135, 76] width 15 height 6
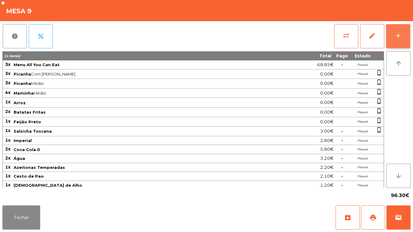
click at [403, 37] on button "add" at bounding box center [398, 36] width 24 height 24
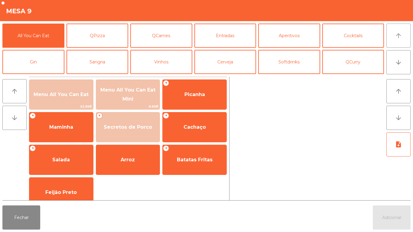
click at [395, 37] on icon "arrow_upward" at bounding box center [398, 35] width 7 height 7
click at [395, 63] on icon "arrow_downward" at bounding box center [398, 62] width 7 height 7
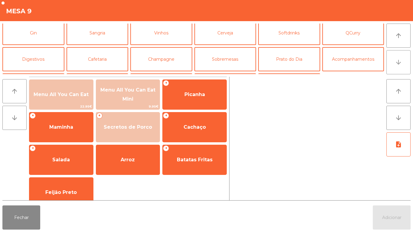
scroll to position [53, 0]
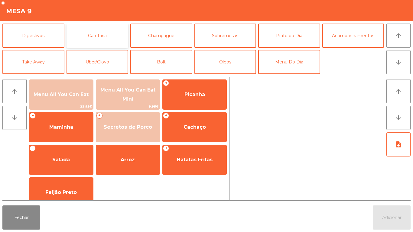
click at [101, 34] on button "Cafetaria" at bounding box center [98, 36] width 62 height 24
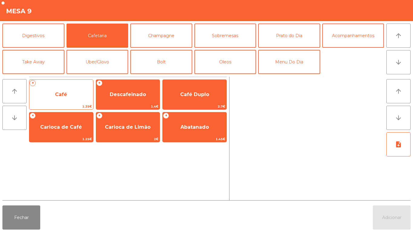
click at [65, 96] on span "Café" at bounding box center [61, 95] width 12 height 6
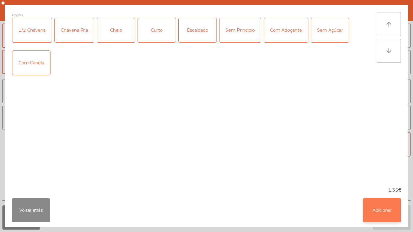
click at [386, 208] on button "Adicionar" at bounding box center [382, 210] width 38 height 24
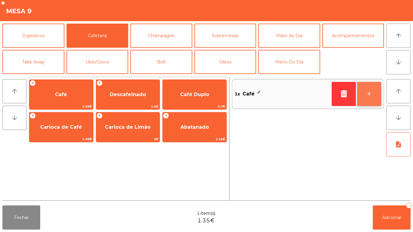
click at [366, 94] on button "+" at bounding box center [369, 94] width 24 height 24
click at [369, 93] on button "+" at bounding box center [369, 94] width 24 height 24
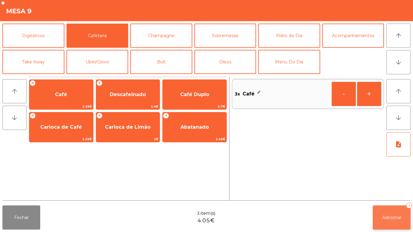
click at [390, 212] on button "Adicionar 3" at bounding box center [392, 218] width 38 height 24
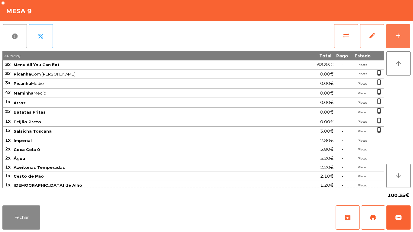
scroll to position [38, 0]
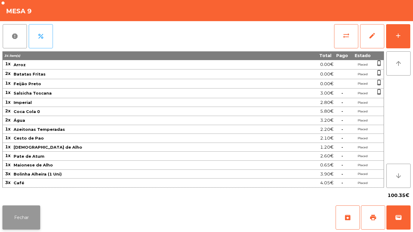
click at [18, 212] on button "Fechar" at bounding box center [21, 218] width 38 height 24
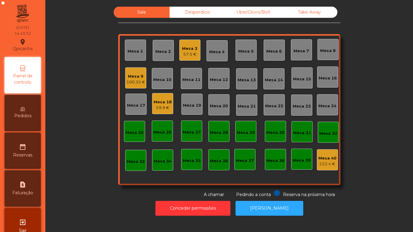
click at [128, 80] on div "100.35 €" at bounding box center [135, 82] width 19 height 6
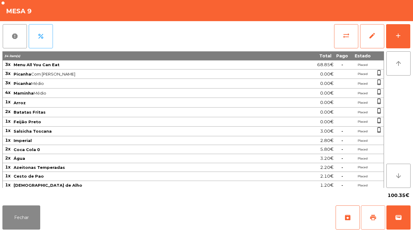
click at [367, 212] on button "print" at bounding box center [373, 218] width 24 height 24
click at [22, 213] on button "Fechar" at bounding box center [21, 218] width 38 height 24
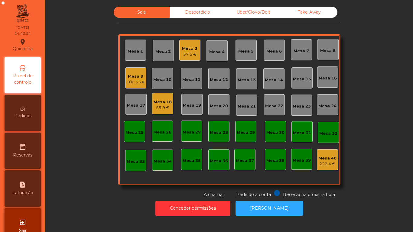
click at [184, 54] on div "57.5 €" at bounding box center [189, 54] width 15 height 6
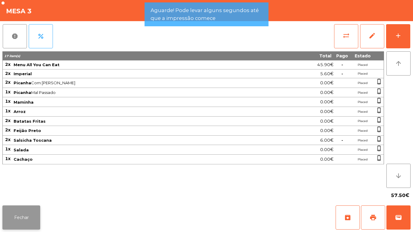
click at [27, 211] on button "Fechar" at bounding box center [21, 218] width 38 height 24
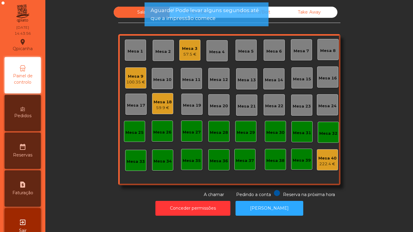
click at [159, 113] on div "Mesa 18 59.9 €" at bounding box center [162, 103] width 21 height 21
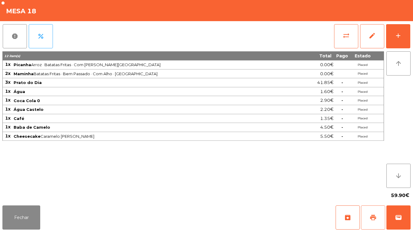
click at [370, 218] on span "print" at bounding box center [372, 217] width 7 height 7
click at [21, 218] on button "Fechar" at bounding box center [21, 218] width 38 height 24
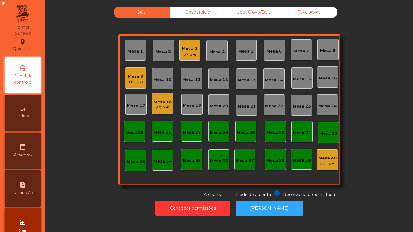
click at [187, 51] on div "Mesa 3" at bounding box center [189, 49] width 15 height 6
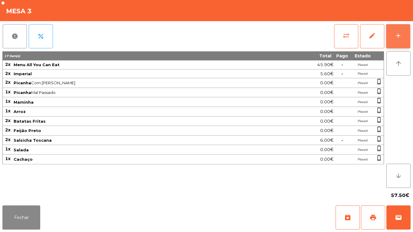
click at [394, 32] on button "add" at bounding box center [398, 36] width 24 height 24
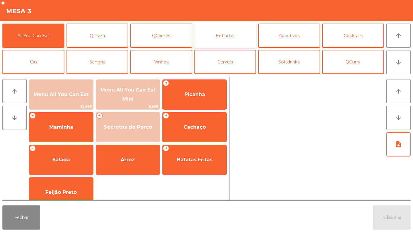
click at [225, 39] on button "Entradas" at bounding box center [225, 36] width 62 height 24
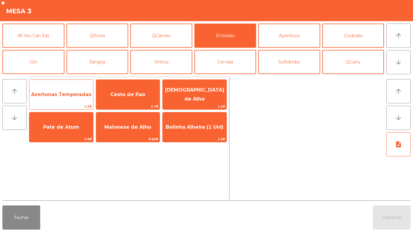
click at [60, 92] on span "Azeitonas Temperadas" at bounding box center [61, 95] width 60 height 6
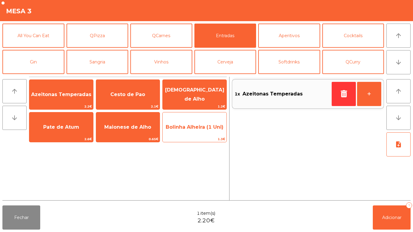
click at [186, 131] on span "Bolinha Alheira (1 Uni)" at bounding box center [195, 127] width 64 height 16
click at [185, 129] on span "Bolinha Alheira (1 Uni)" at bounding box center [195, 127] width 58 height 6
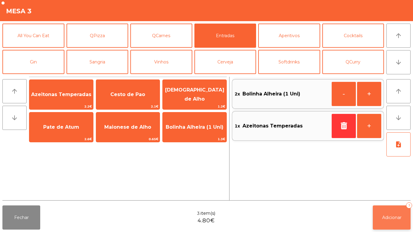
click at [386, 213] on button "Adicionar 3" at bounding box center [392, 218] width 38 height 24
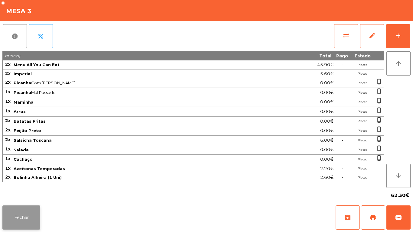
click at [20, 215] on button "Fechar" at bounding box center [21, 218] width 38 height 24
